Goal: Find specific page/section: Find specific page/section

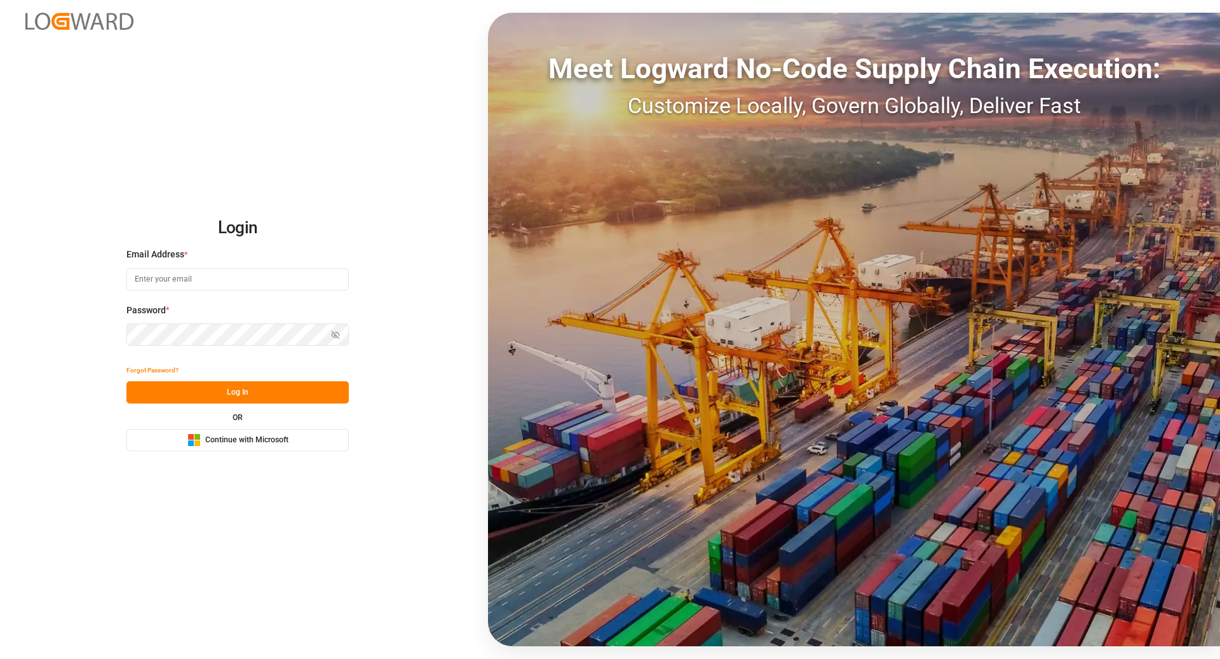
click at [243, 438] on span "Continue with Microsoft" at bounding box center [246, 439] width 83 height 11
click at [259, 433] on button "Microsoft Logo Continue with Microsoft" at bounding box center [237, 440] width 222 height 22
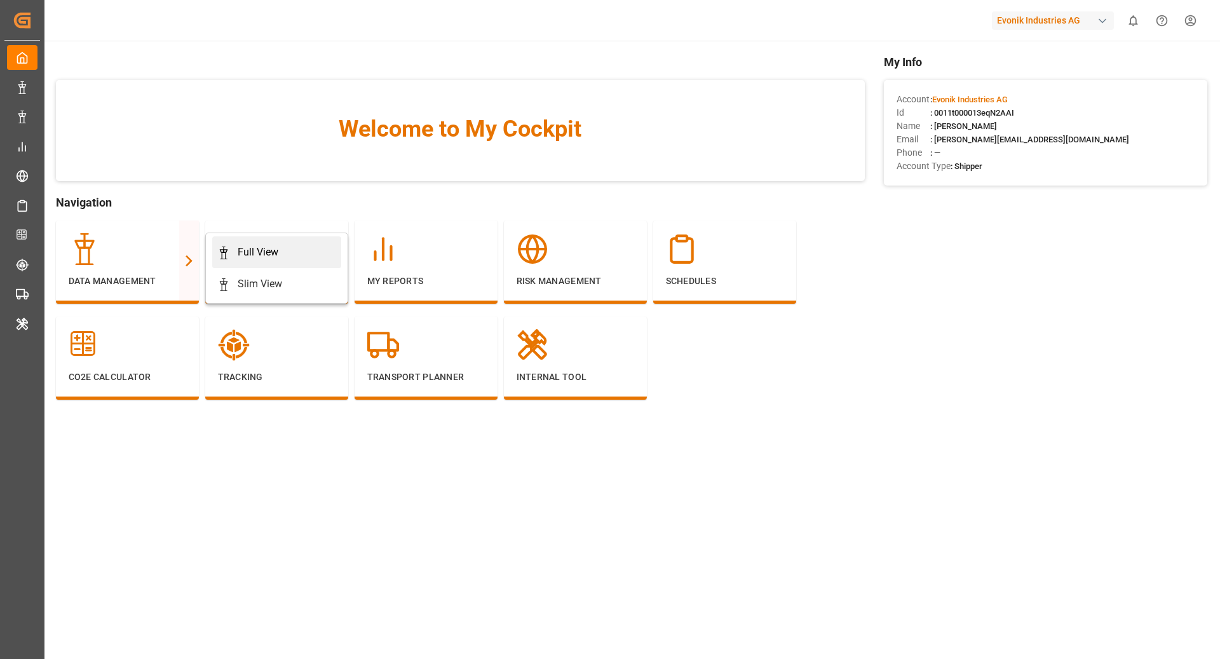
click at [253, 250] on div "Full View" at bounding box center [258, 252] width 41 height 15
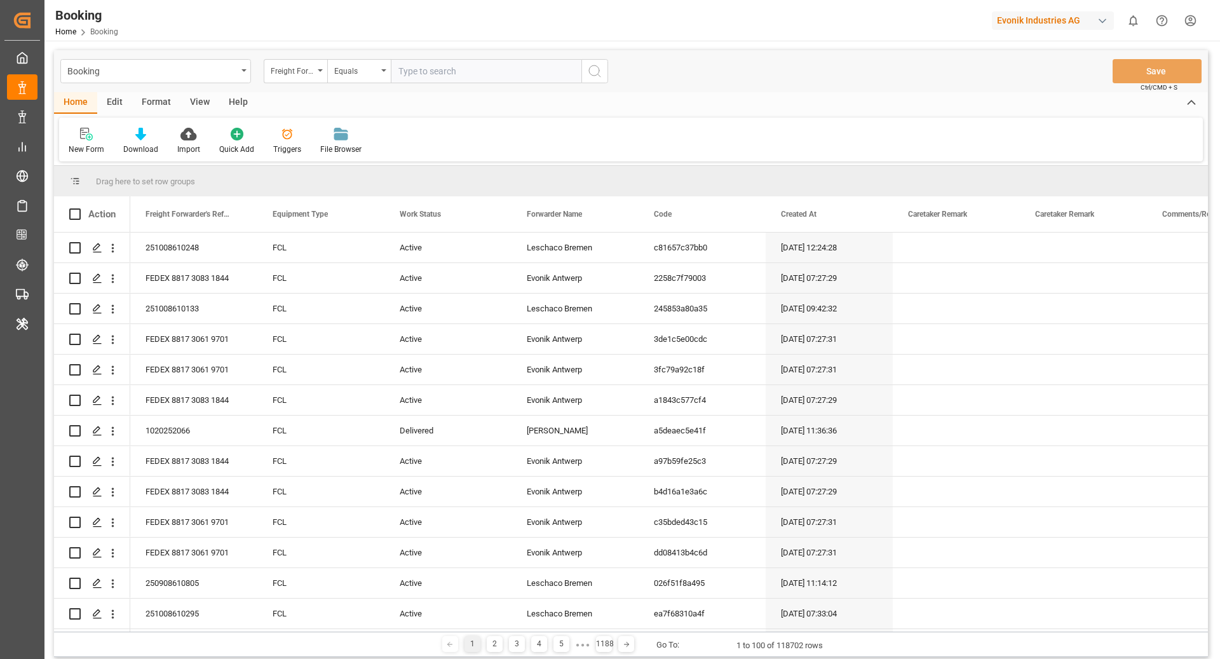
click at [158, 105] on div "Format" at bounding box center [156, 103] width 48 height 22
click at [109, 139] on div "Filter Rows" at bounding box center [87, 141] width 57 height 28
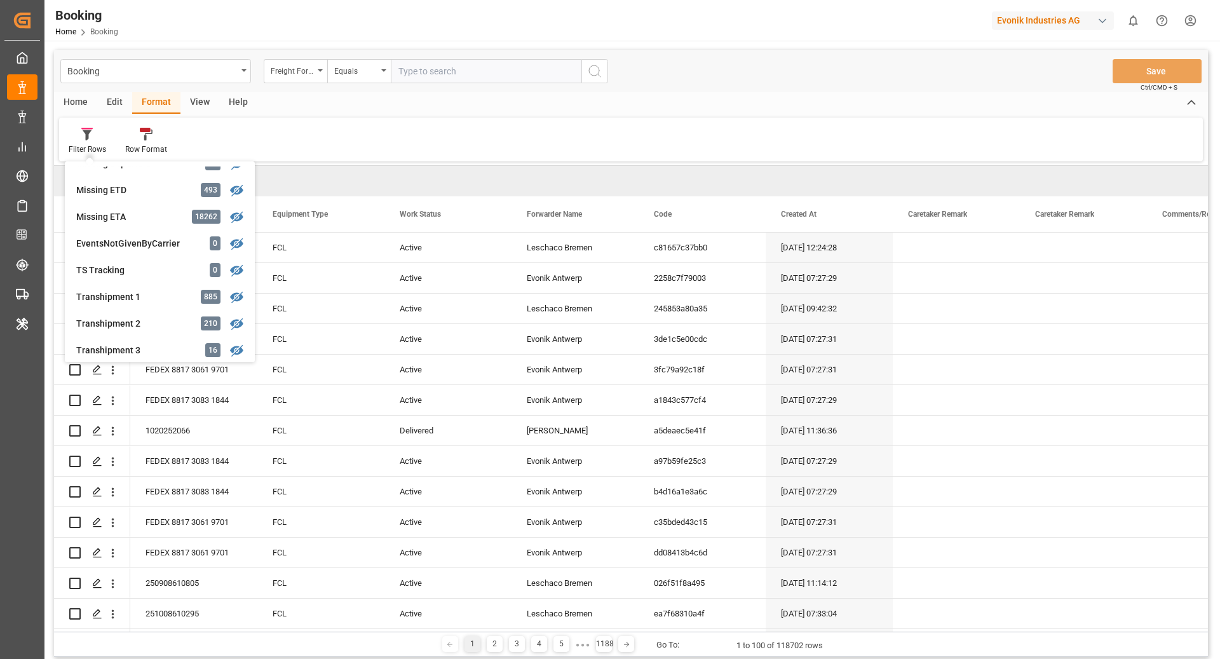
scroll to position [311, 0]
click at [173, 296] on div "Transhipment 1" at bounding box center [131, 296] width 111 height 13
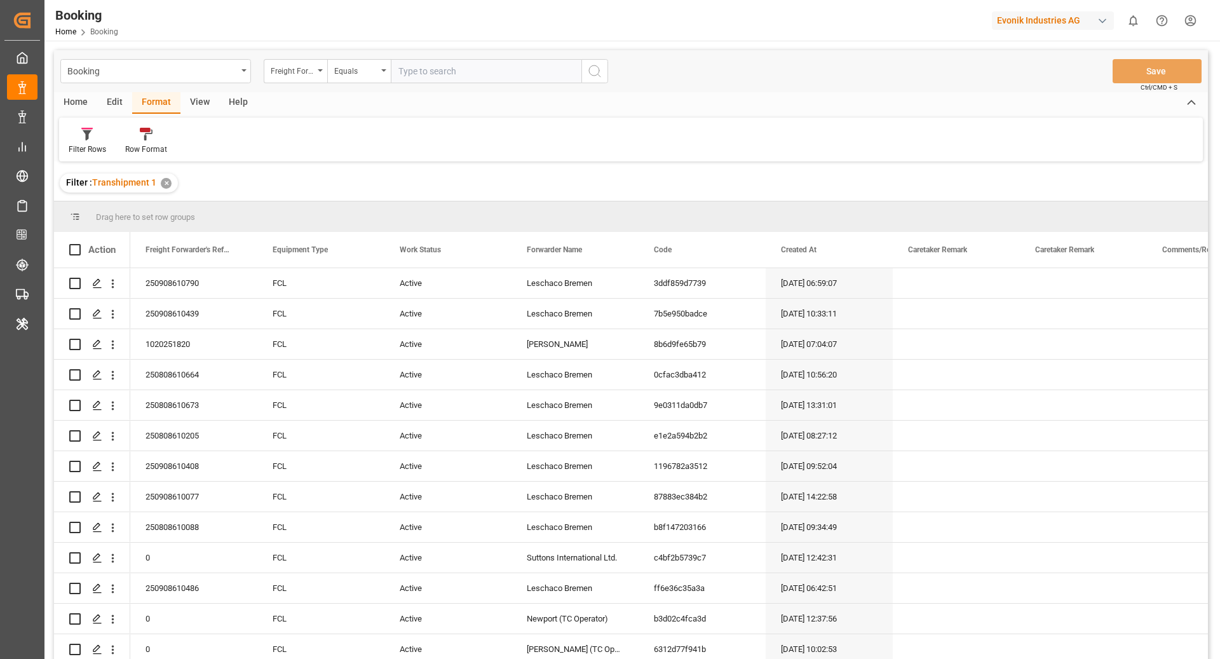
click at [191, 111] on div "View" at bounding box center [199, 103] width 39 height 22
click at [77, 154] on div "Default" at bounding box center [81, 149] width 25 height 11
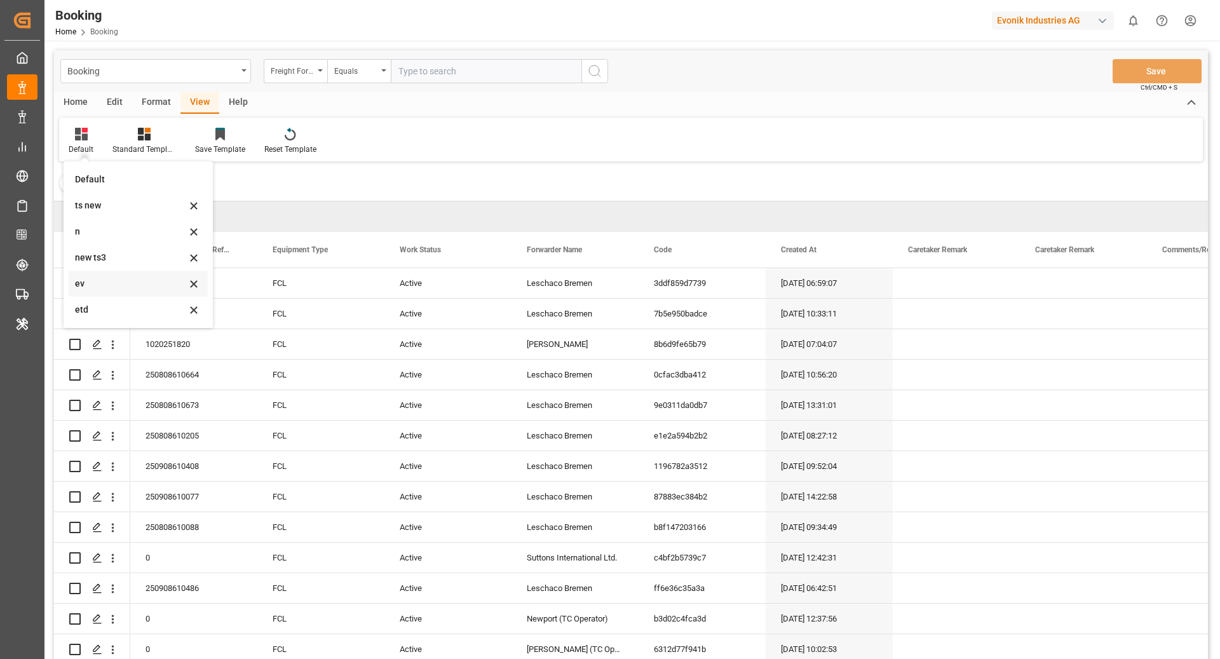
click at [128, 295] on div "ev" at bounding box center [138, 284] width 139 height 26
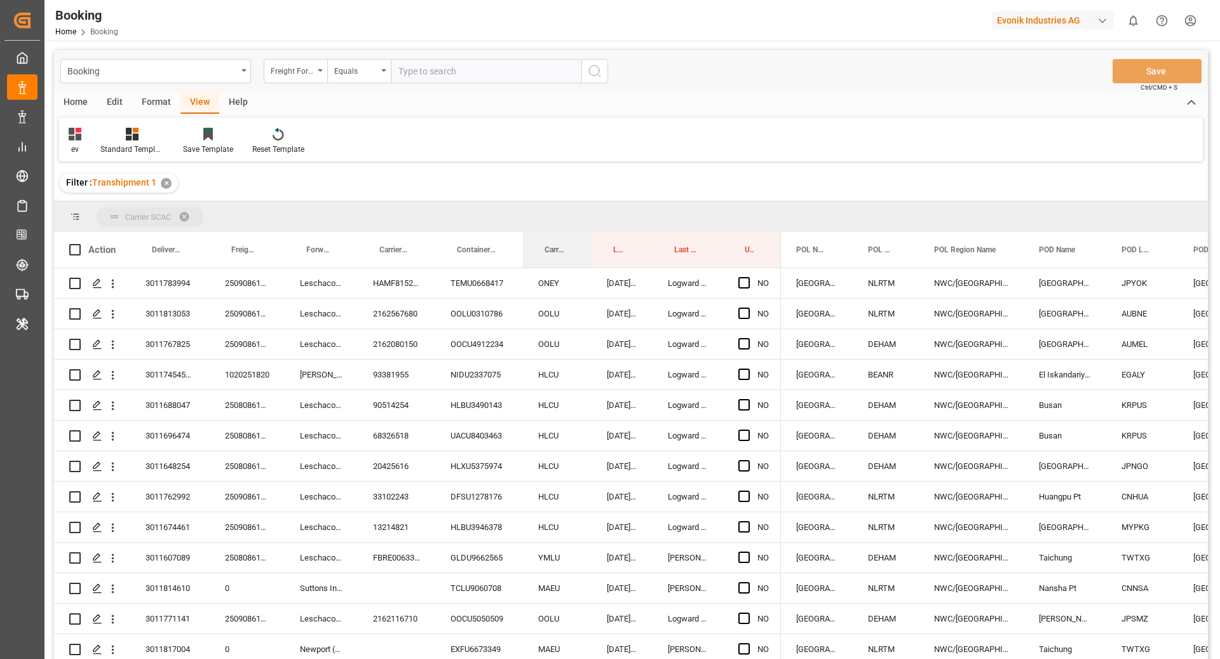
drag, startPoint x: 559, startPoint y: 247, endPoint x: 558, endPoint y: 210, distance: 36.8
